Goal: Task Accomplishment & Management: Complete application form

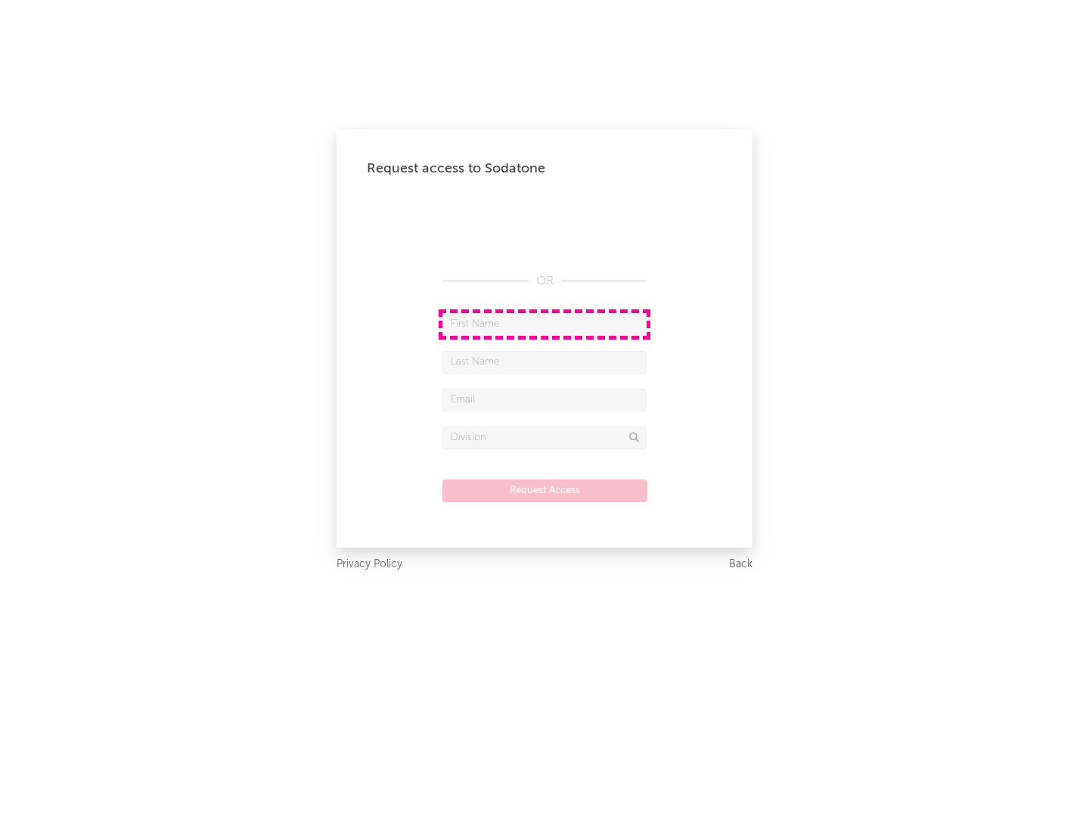
click at [545, 324] on input "text" at bounding box center [544, 324] width 204 height 23
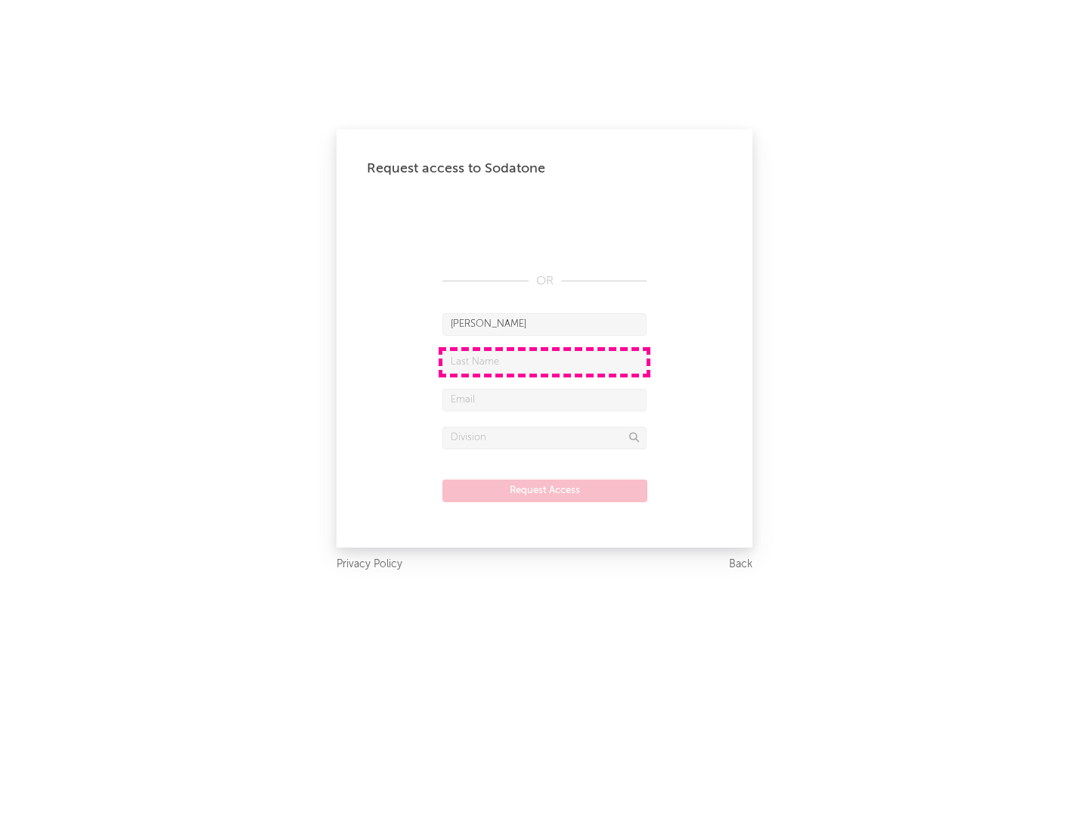
type input "[PERSON_NAME]"
click at [545, 362] on input "text" at bounding box center [544, 362] width 204 height 23
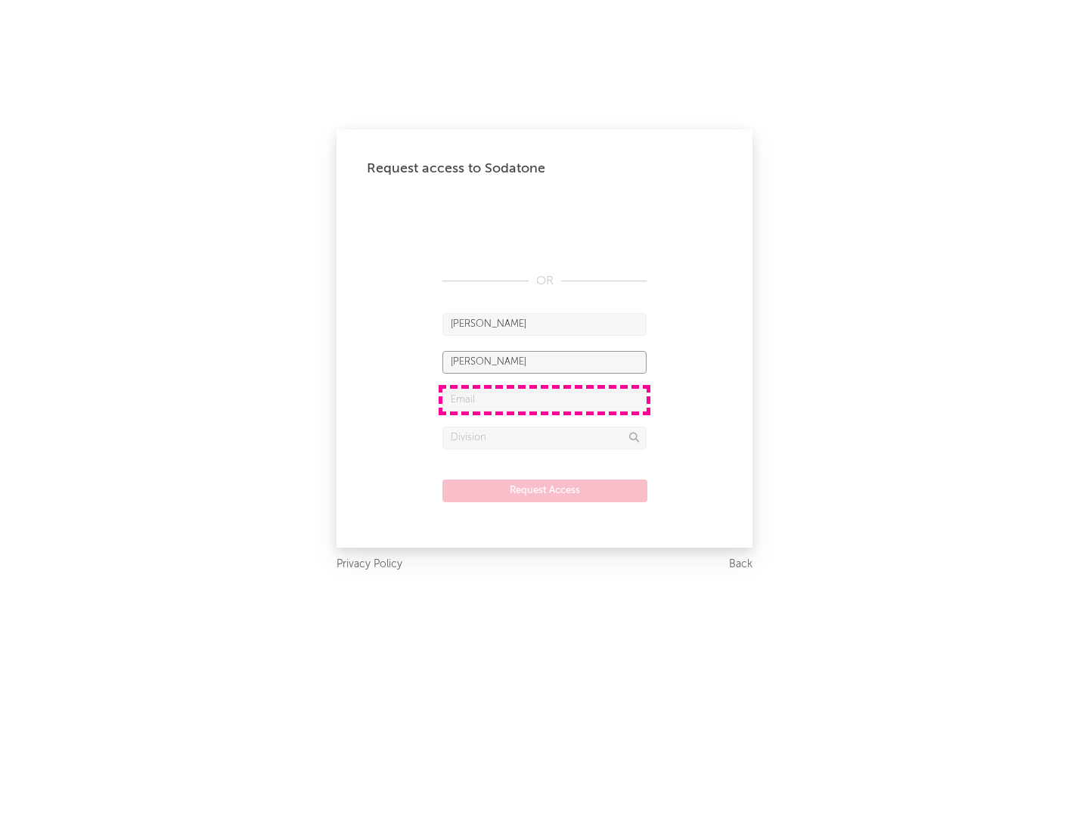
type input "[PERSON_NAME]"
click at [545, 399] on input "text" at bounding box center [544, 400] width 204 height 23
type input "[EMAIL_ADDRESS][DOMAIN_NAME]"
click at [545, 437] on input "text" at bounding box center [544, 438] width 204 height 23
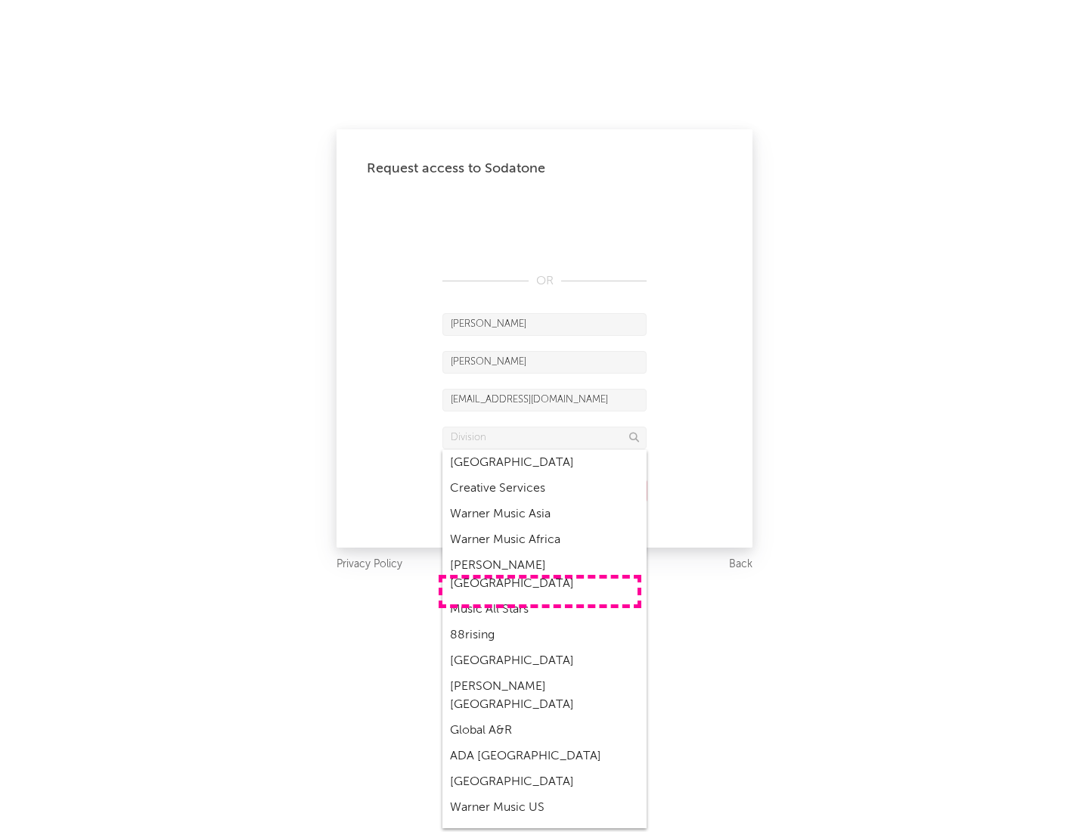
click at [540, 597] on div "Music All Stars" at bounding box center [544, 610] width 204 height 26
type input "Music All Stars"
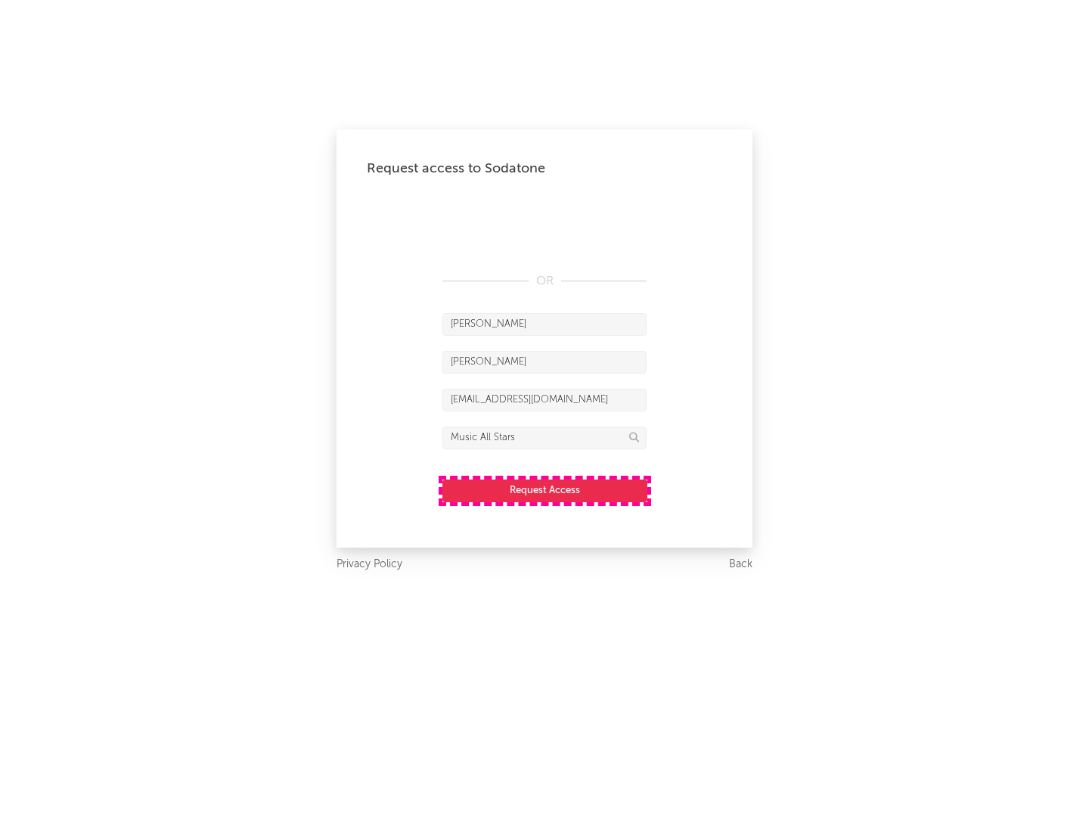
click at [545, 490] on button "Request Access" at bounding box center [544, 491] width 205 height 23
